Goal: Check status: Check status

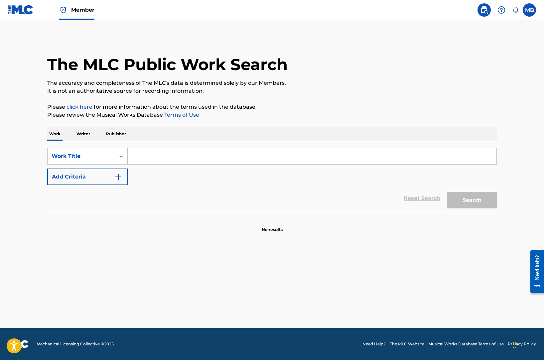
click at [83, 12] on span "Member" at bounding box center [82, 10] width 23 height 8
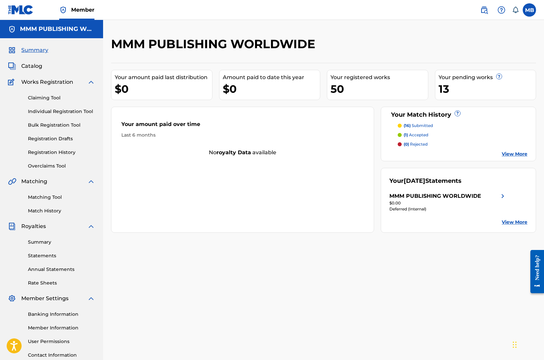
click at [51, 267] on link "Annual Statements" at bounding box center [61, 269] width 67 height 7
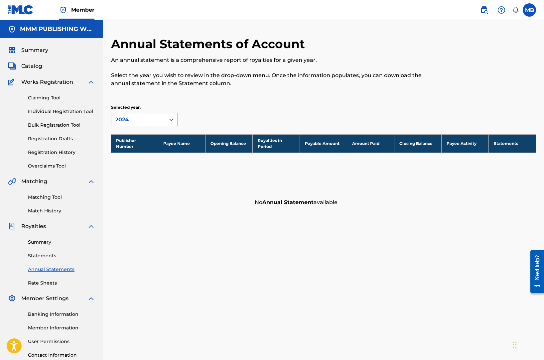
click at [128, 119] on div "2024" at bounding box center [138, 120] width 46 height 8
click at [129, 134] on div "2024" at bounding box center [144, 134] width 66 height 17
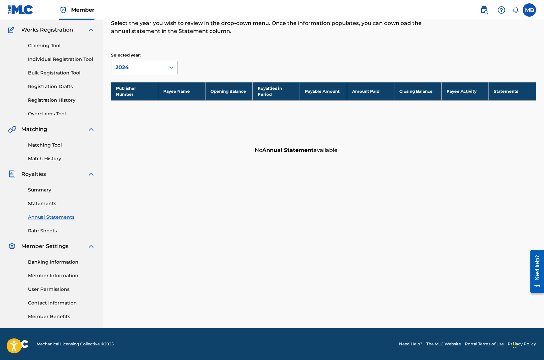
click at [49, 315] on link "Member Benefits" at bounding box center [61, 316] width 67 height 7
